Goal: Obtain resource: Obtain resource

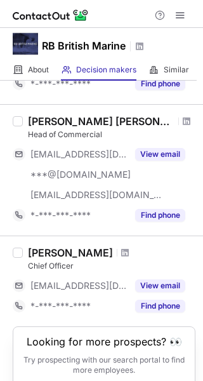
scroll to position [296, 0]
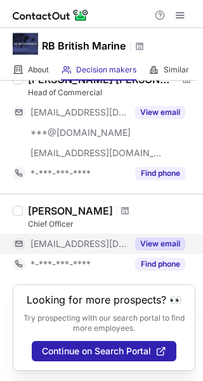
click at [151, 241] on button "View email" at bounding box center [160, 244] width 50 height 13
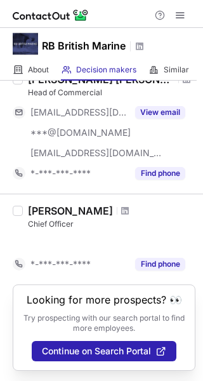
scroll to position [276, 0]
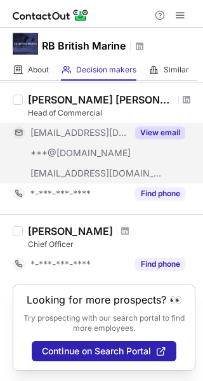
click at [154, 136] on button "View email" at bounding box center [160, 132] width 50 height 13
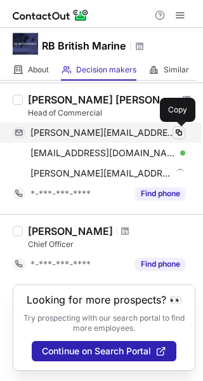
click at [179, 130] on span at bounding box center [179, 133] width 10 height 10
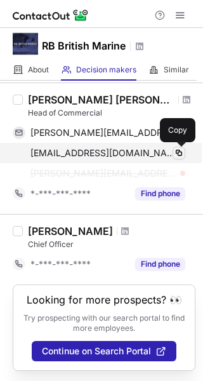
click at [178, 150] on span at bounding box center [179, 153] width 10 height 10
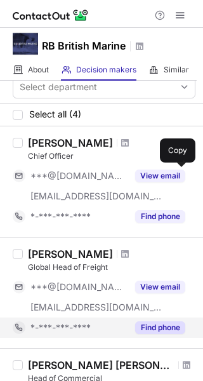
scroll to position [1, 0]
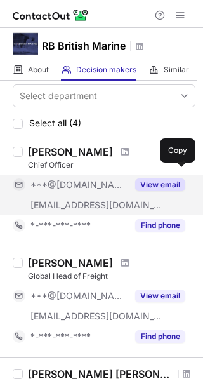
click at [151, 178] on button "View email" at bounding box center [160, 184] width 50 height 13
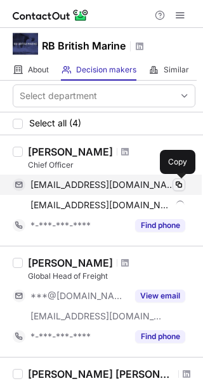
click at [177, 182] on span at bounding box center [179, 185] width 10 height 10
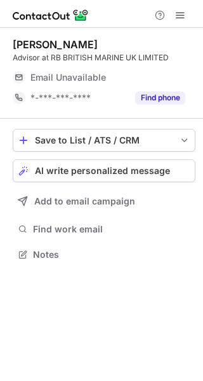
scroll to position [246, 203]
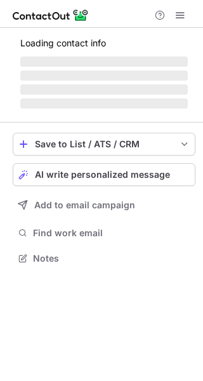
scroll to position [246, 203]
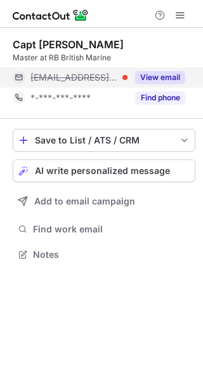
click at [166, 71] on div "View email" at bounding box center [157, 77] width 58 height 20
